Goal: Information Seeking & Learning: Understand process/instructions

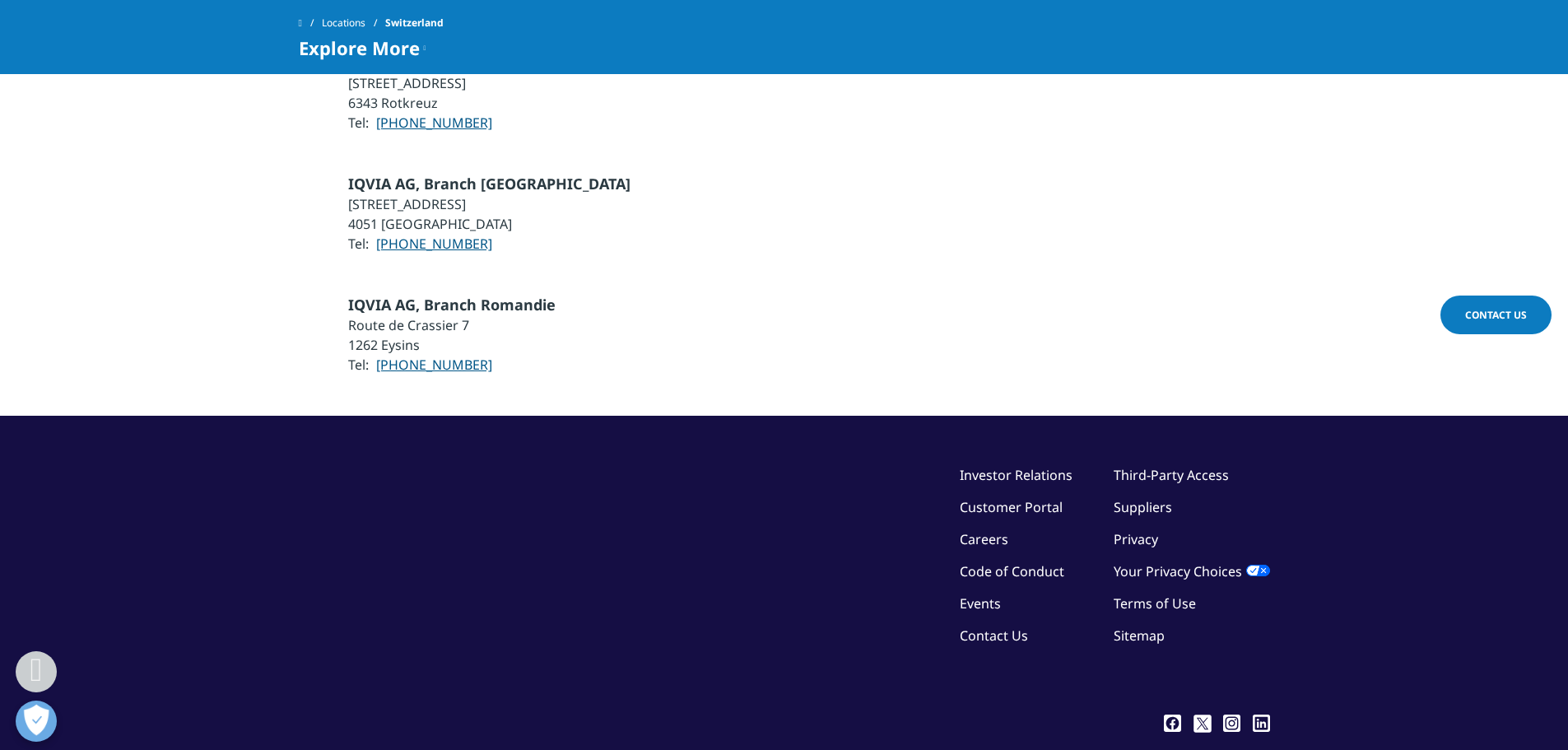
scroll to position [1393, 0]
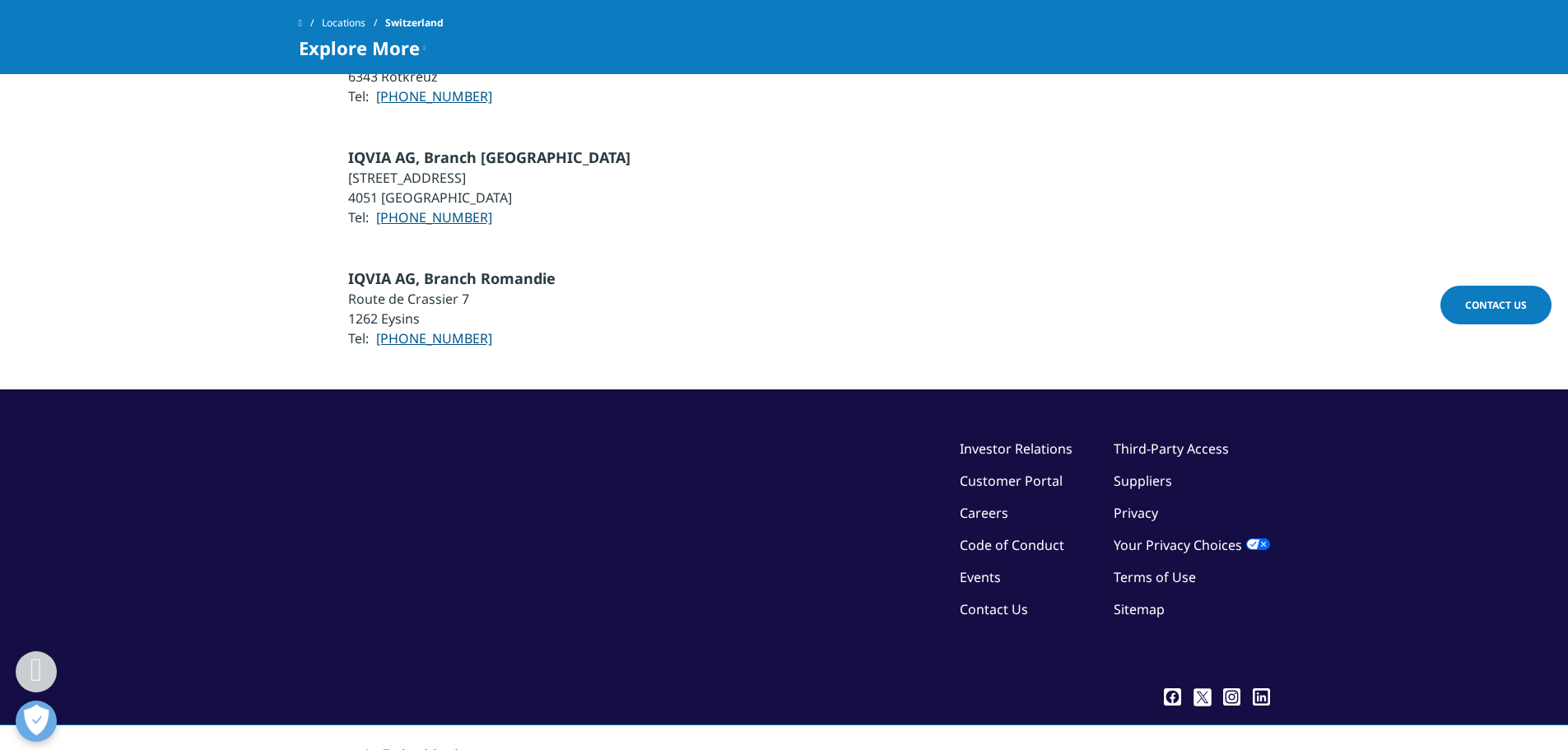
click at [1202, 440] on link "Third-Party Access" at bounding box center [1171, 449] width 115 height 18
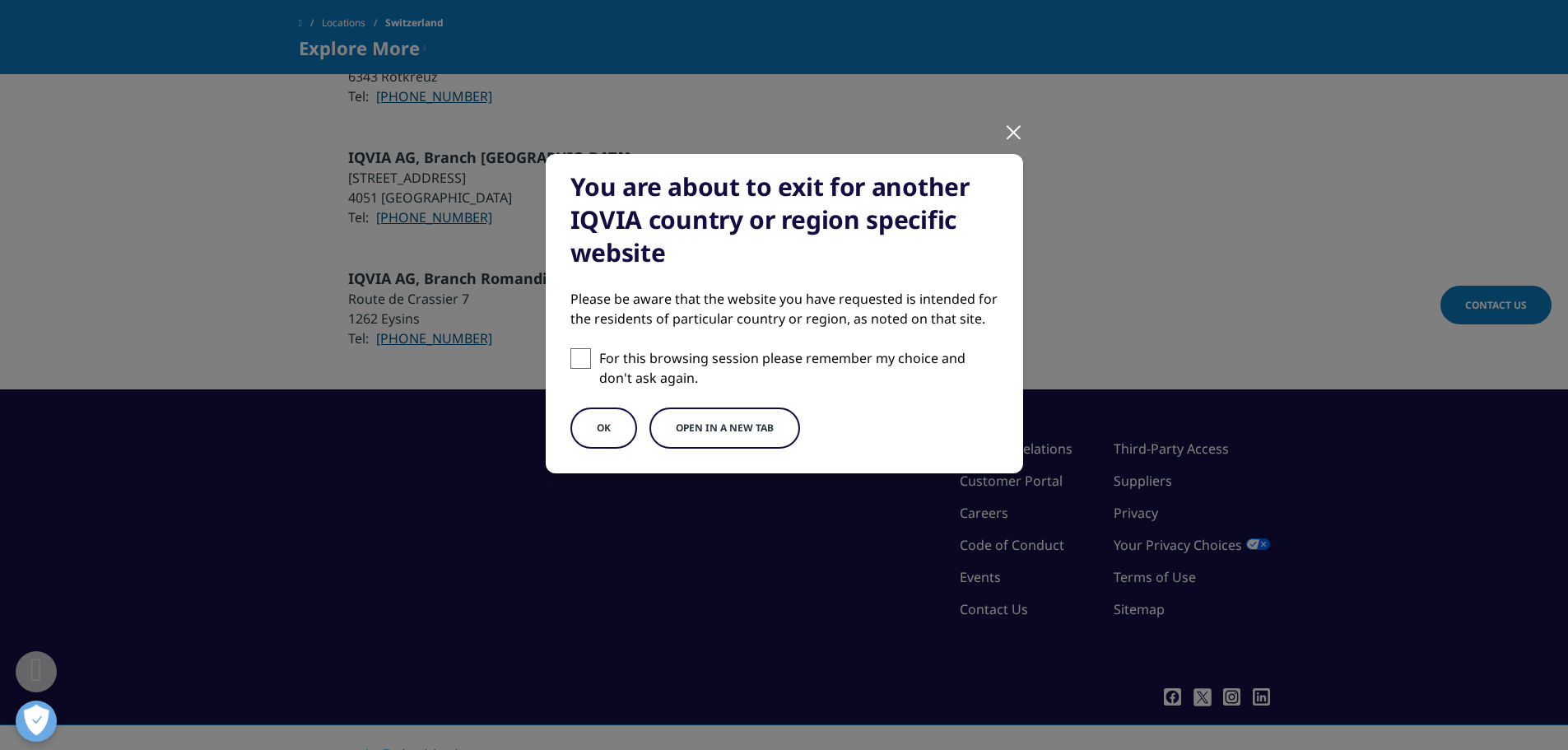
click at [608, 411] on button "OK" at bounding box center [603, 427] width 67 height 41
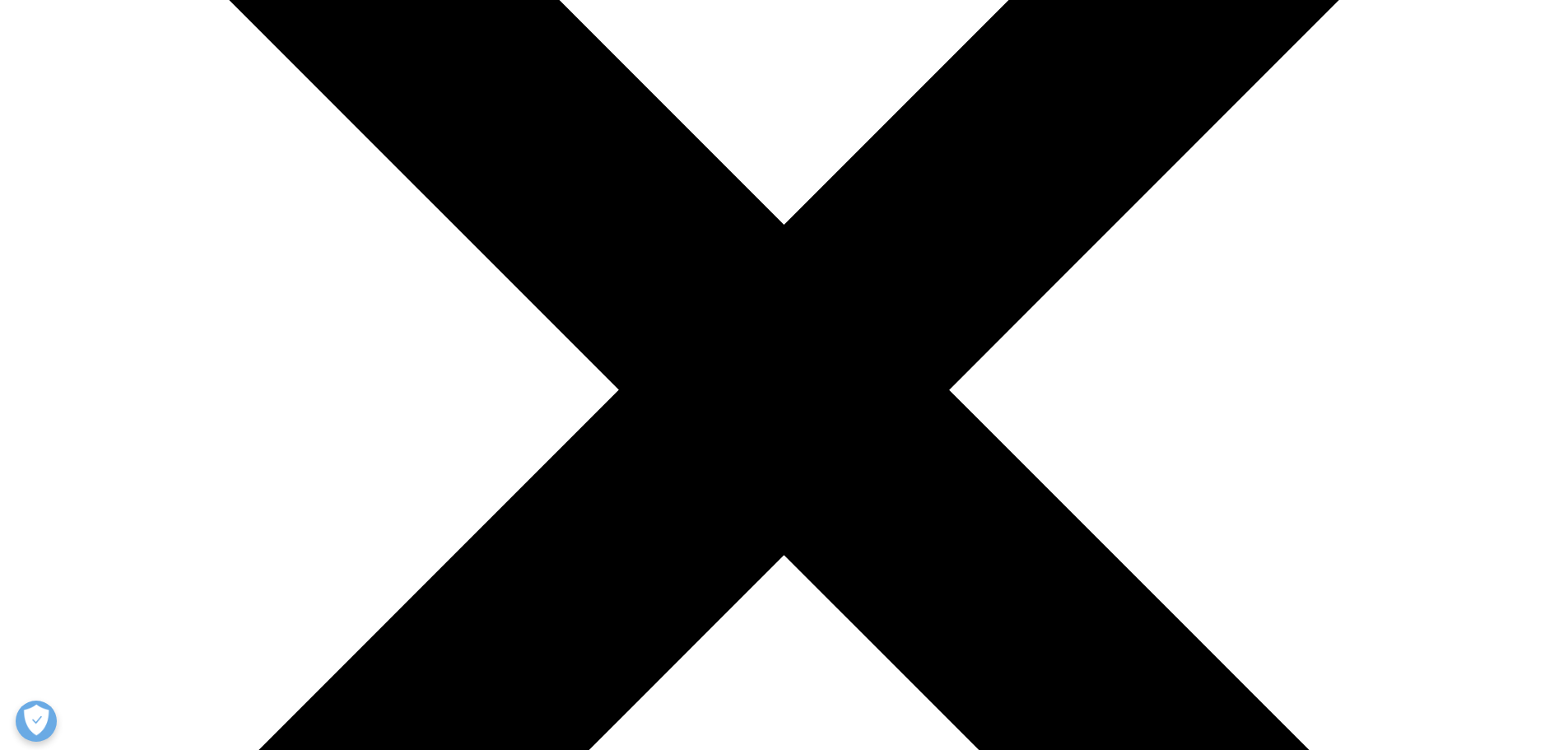
scroll to position [494, 0]
